Goal: Transaction & Acquisition: Purchase product/service

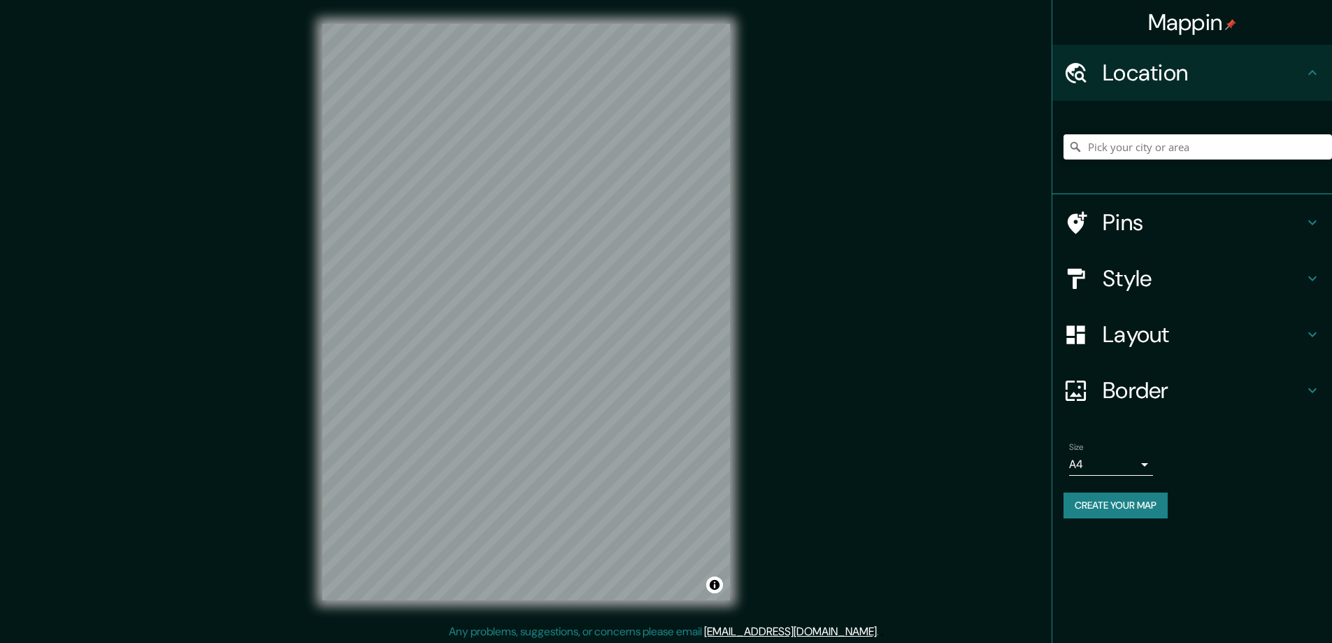
click at [1129, 278] on h4 "Style" at bounding box center [1203, 278] width 201 height 28
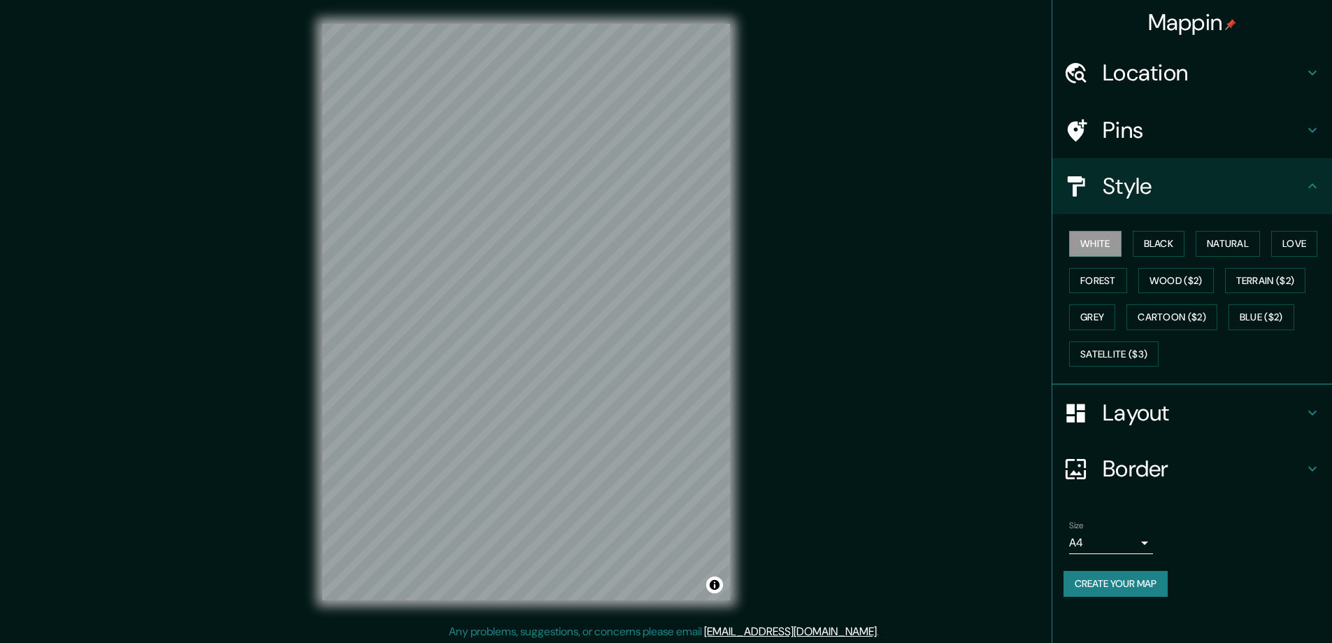
click at [1116, 214] on div "Style" at bounding box center [1192, 186] width 280 height 56
click at [1156, 242] on button "Black" at bounding box center [1159, 244] width 52 height 26
click at [1121, 416] on h4 "Layout" at bounding box center [1203, 413] width 201 height 28
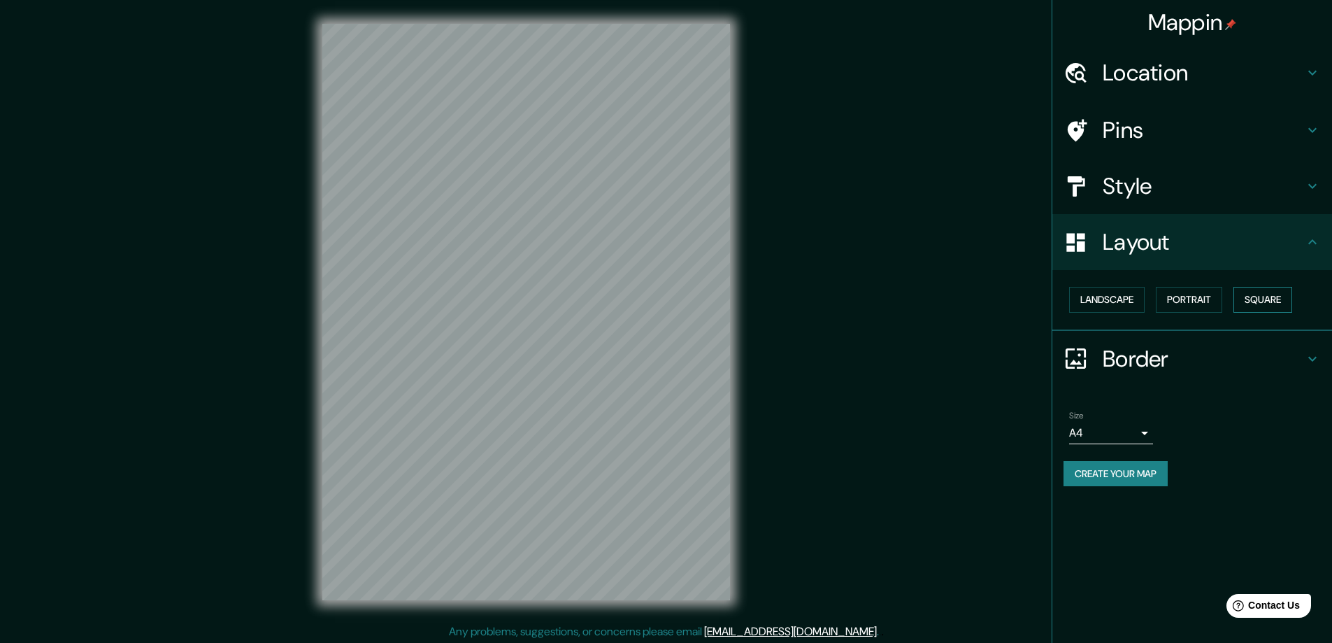
click at [1268, 298] on button "Square" at bounding box center [1262, 300] width 59 height 26
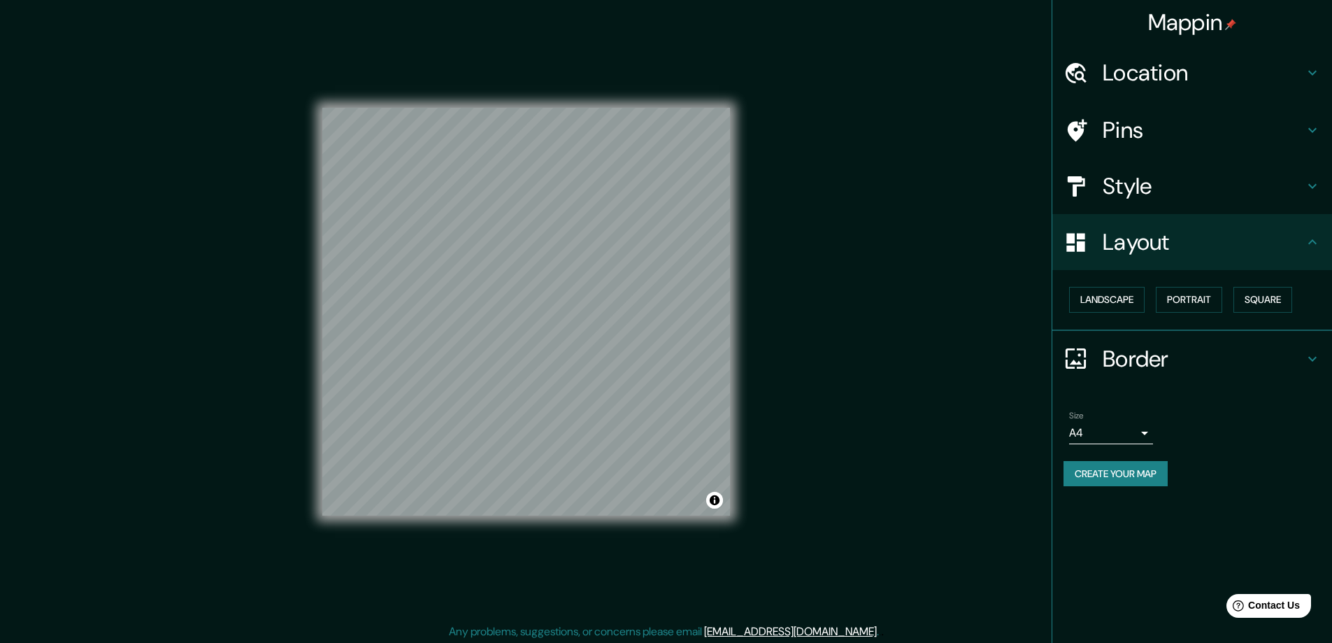
click at [1146, 432] on body "Mappin Location Pins Style Layout Landscape Portrait Square Border Choose a bor…" at bounding box center [666, 321] width 1332 height 643
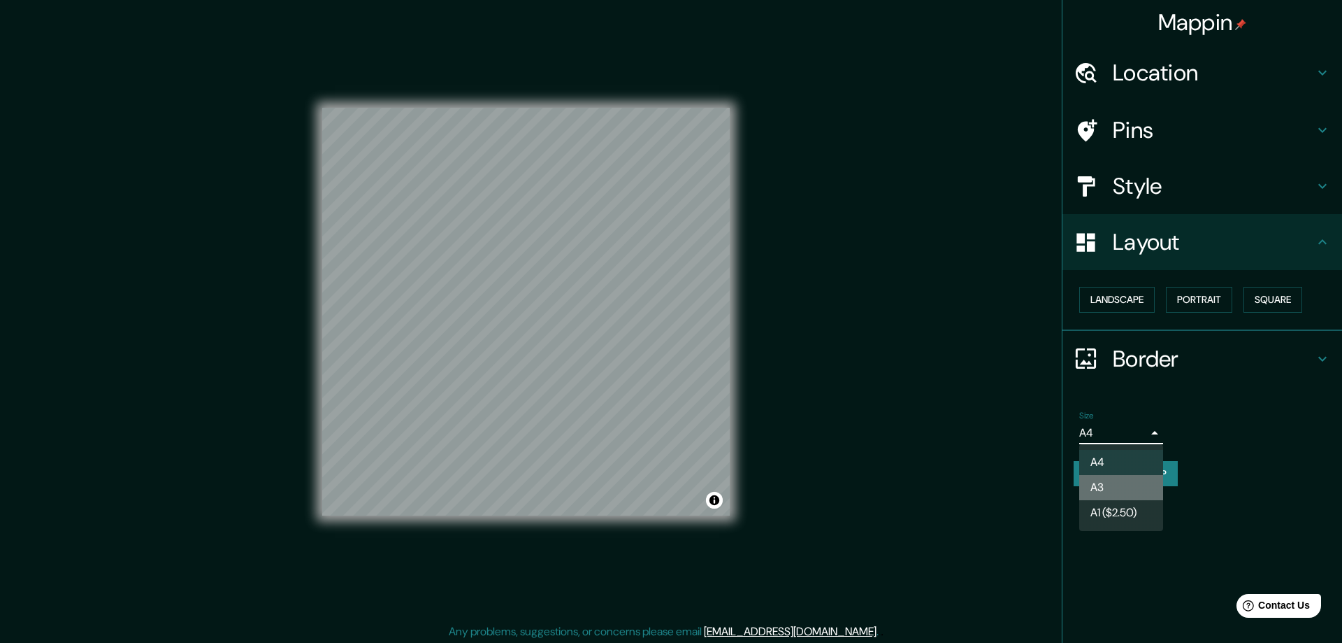
click at [1113, 487] on li "A3" at bounding box center [1122, 487] width 84 height 25
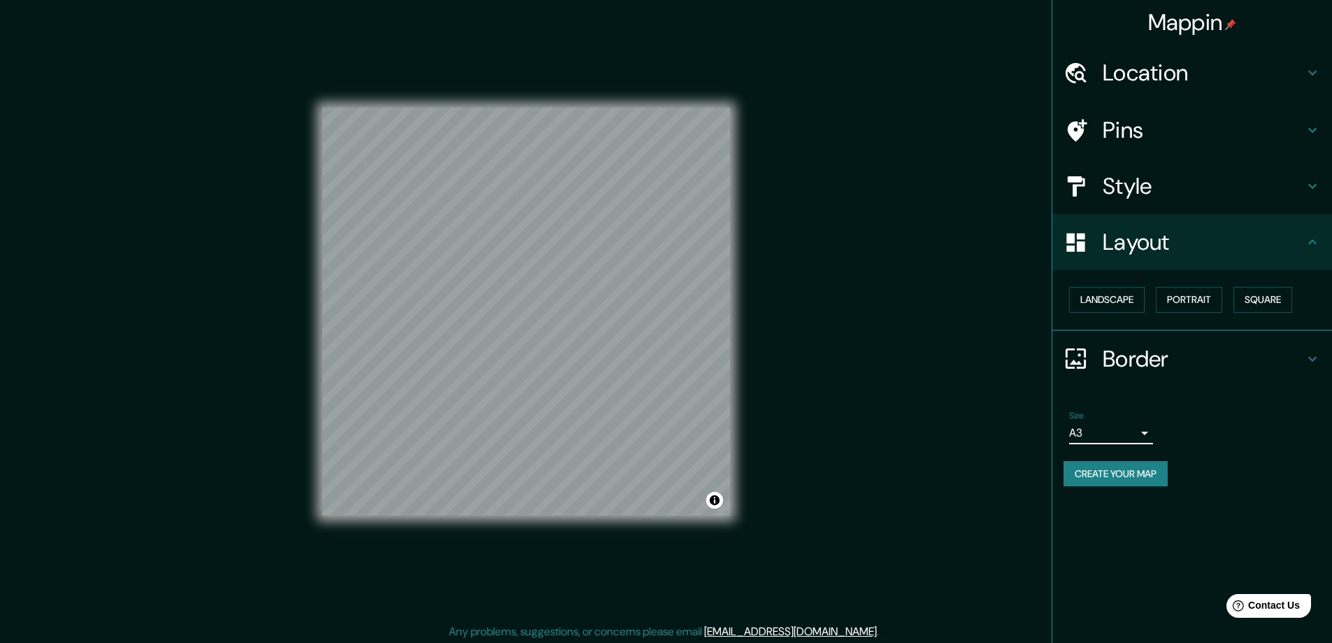
click at [1126, 75] on h4 "Location" at bounding box center [1203, 73] width 201 height 28
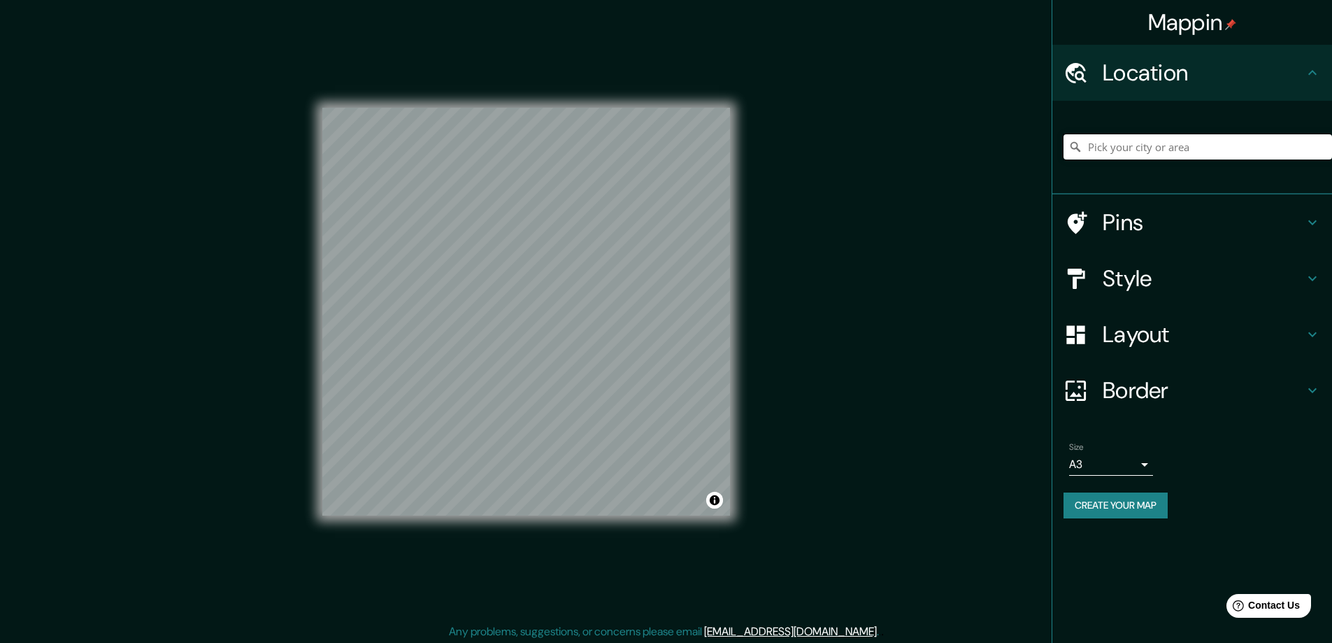
drag, startPoint x: 1080, startPoint y: 143, endPoint x: 1131, endPoint y: 145, distance: 51.1
paste input "[GEOGRAPHIC_DATA] [STREET_ADDRESS]"
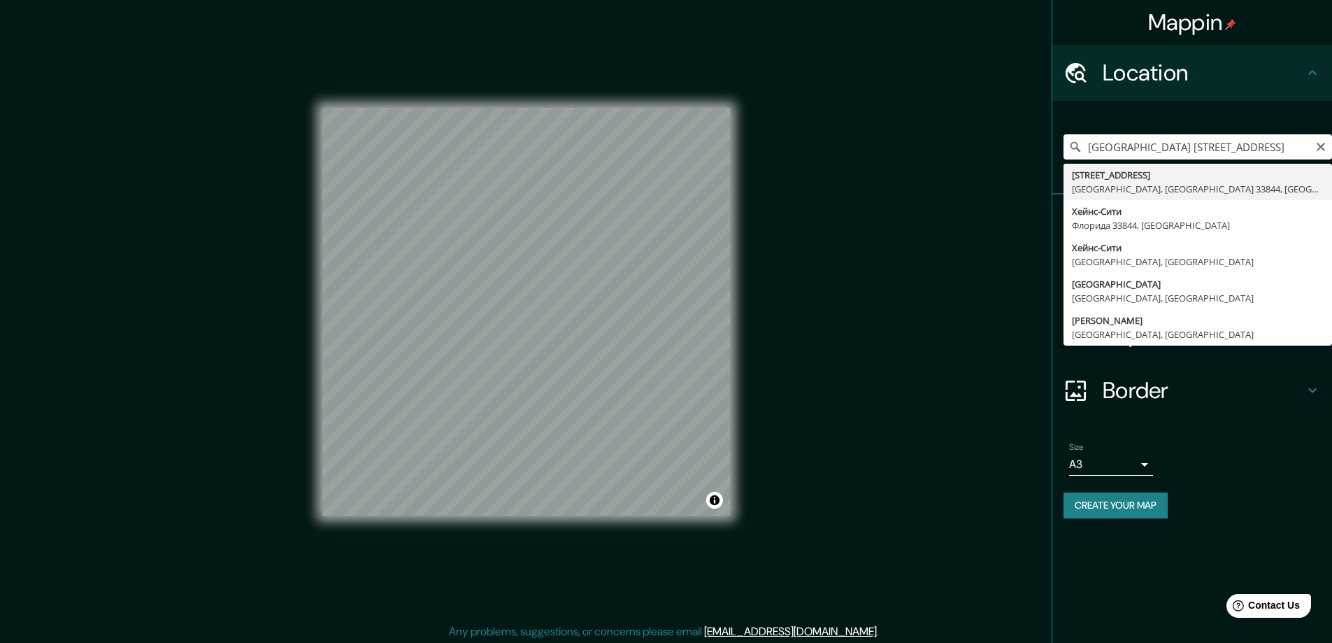
type input "[STREET_ADDRESS]"
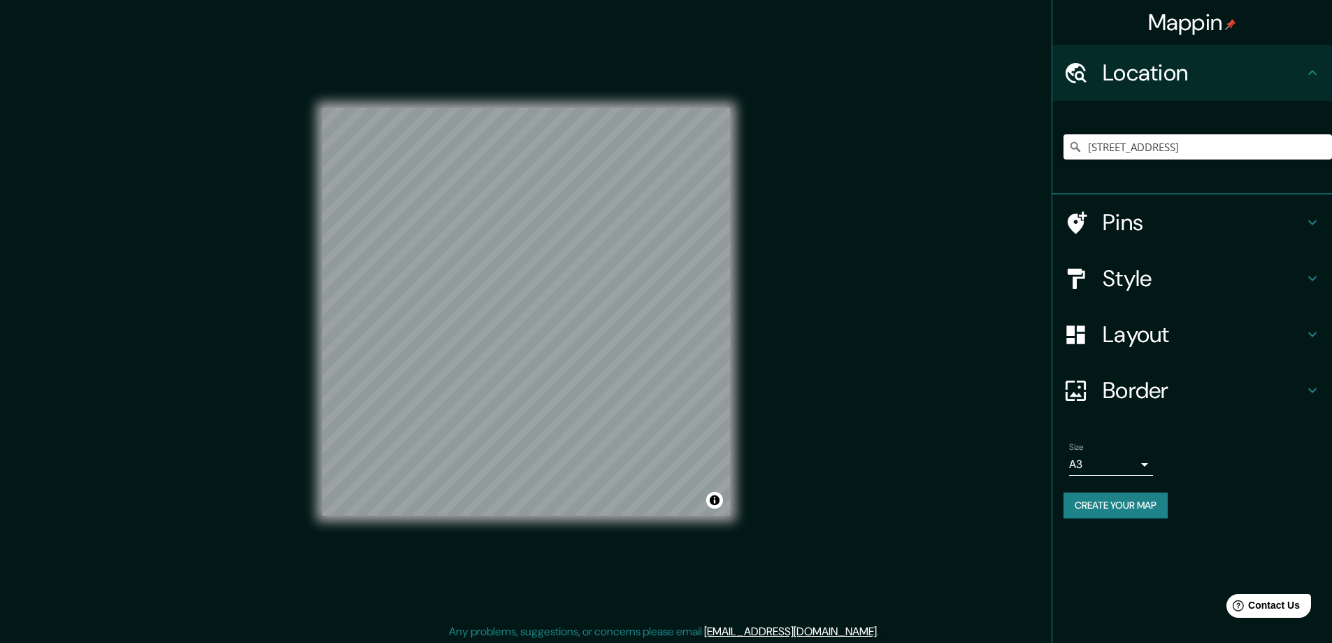
click at [1111, 506] on button "Create your map" at bounding box center [1115, 505] width 104 height 26
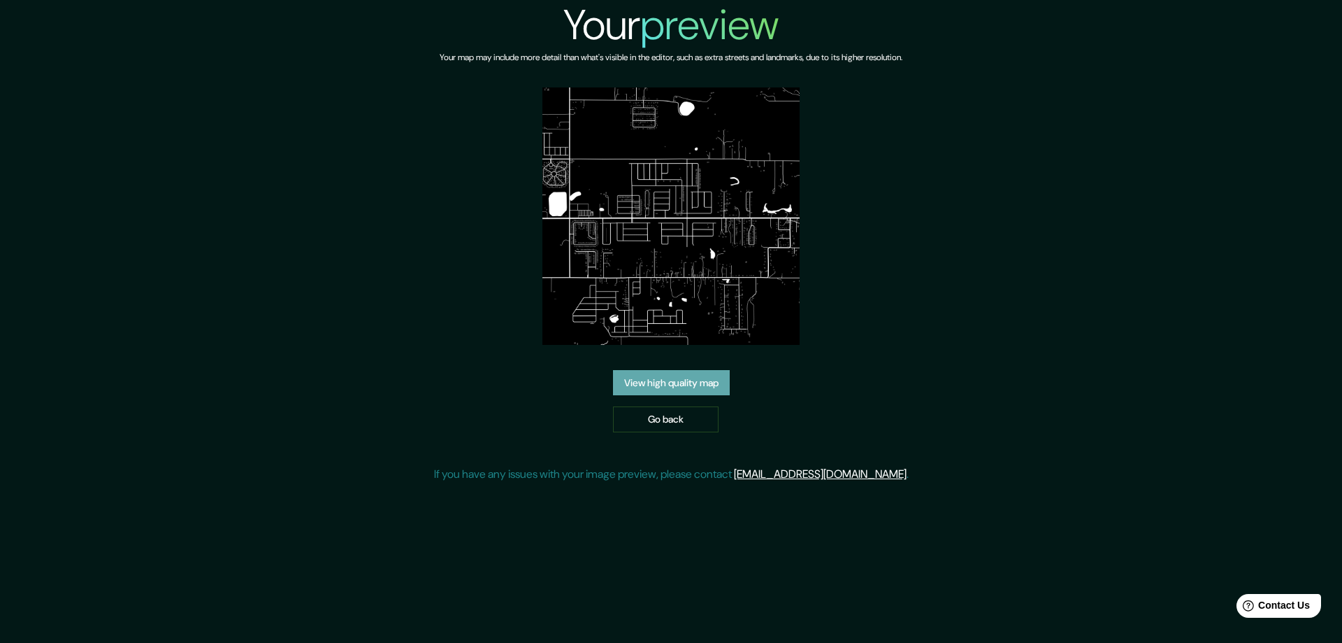
click at [662, 381] on link "View high quality map" at bounding box center [671, 383] width 117 height 26
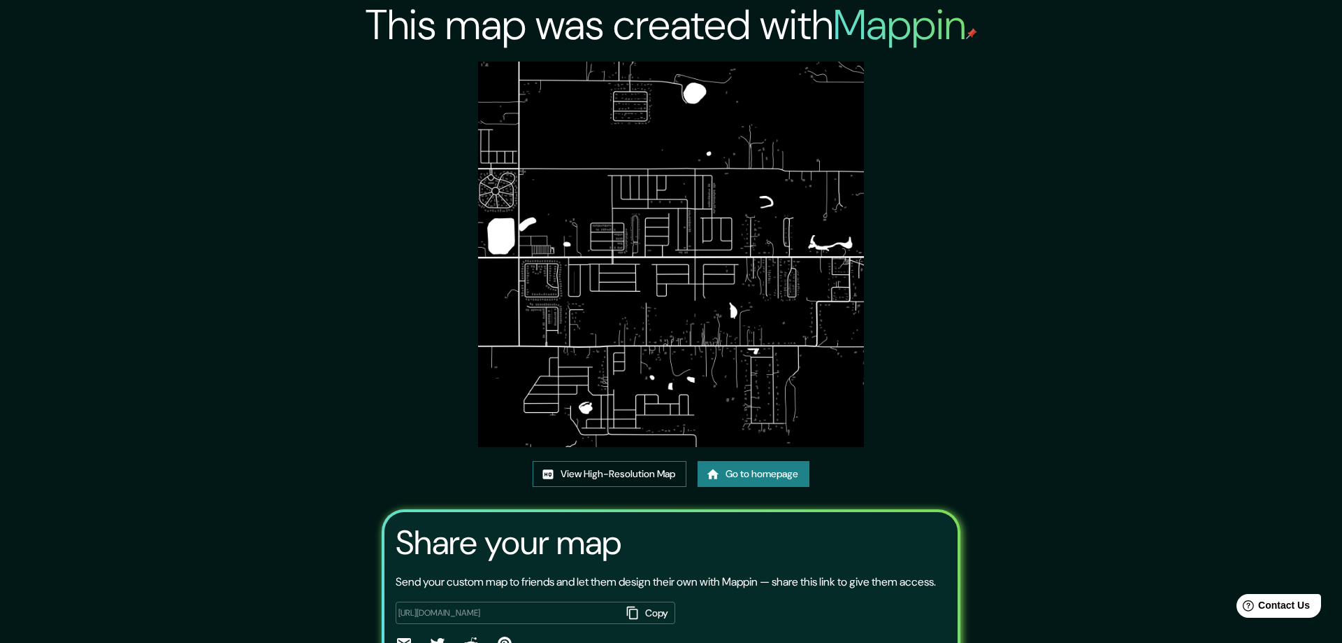
click at [580, 469] on link "View High-Resolution Map" at bounding box center [610, 474] width 154 height 26
click at [716, 465] on link "Go to homepage" at bounding box center [749, 474] width 112 height 26
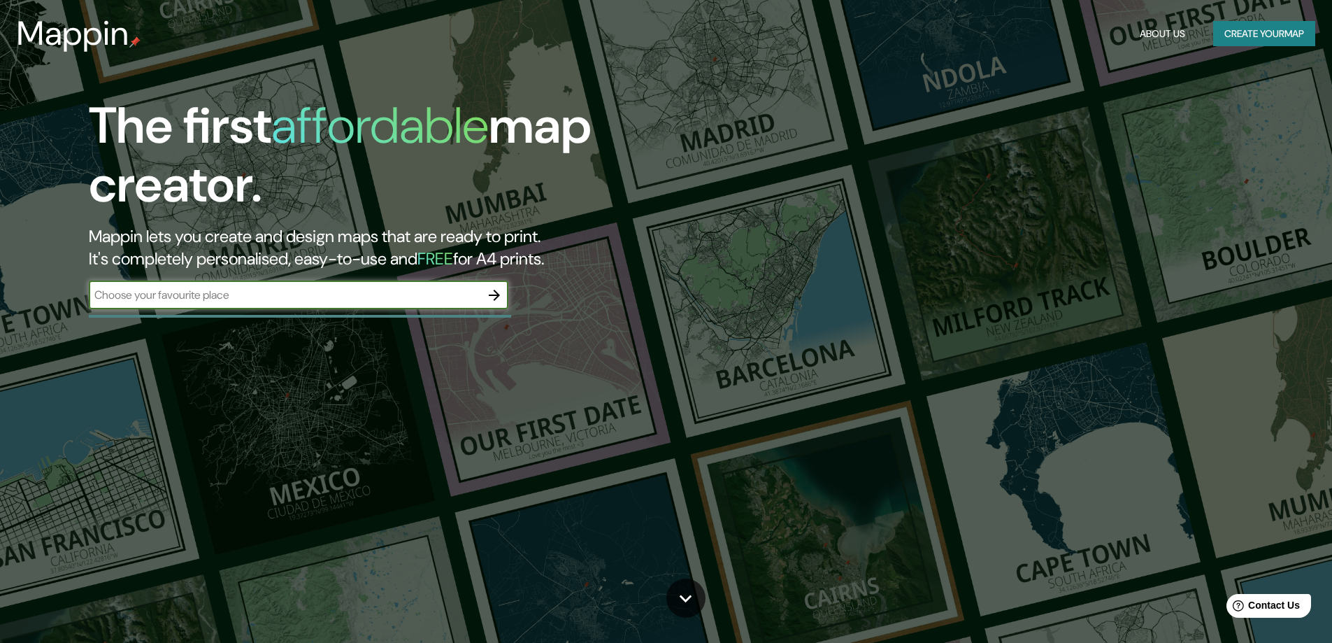
click at [495, 290] on icon "button" at bounding box center [494, 294] width 11 height 11
